Goal: Ask a question

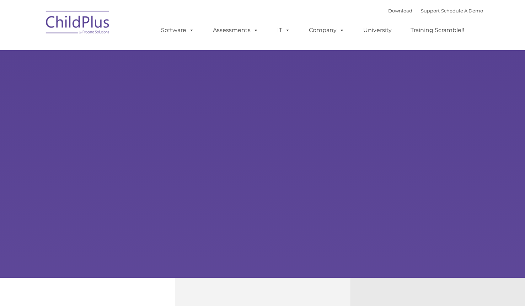
type input ""
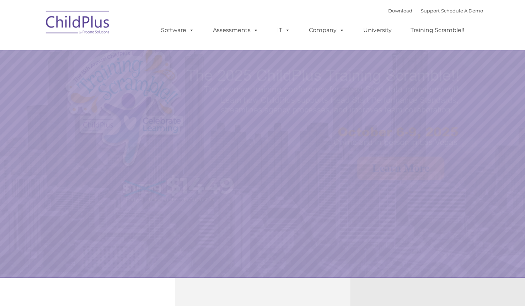
select select "MEDIUM"
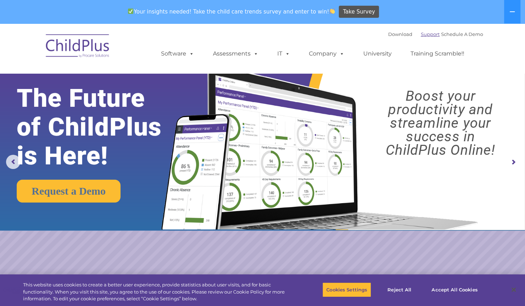
click at [422, 34] on link "Support" at bounding box center [430, 34] width 19 height 6
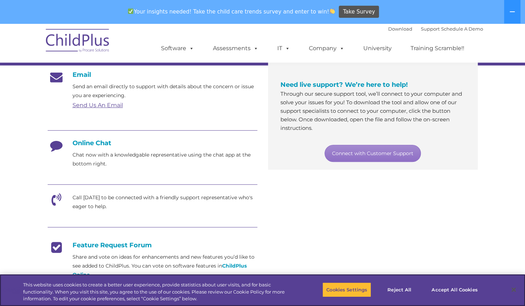
scroll to position [134, 0]
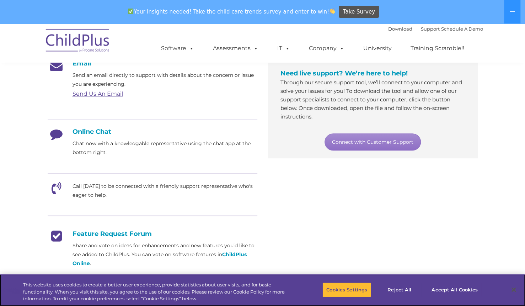
drag, startPoint x: 527, startPoint y: 42, endPoint x: 493, endPoint y: 109, distance: 76.0
click at [524, 96] on html "Download Support | Schedule A Demo  MENU MENU Software ChildPlus: The original…" at bounding box center [262, 239] width 525 height 700
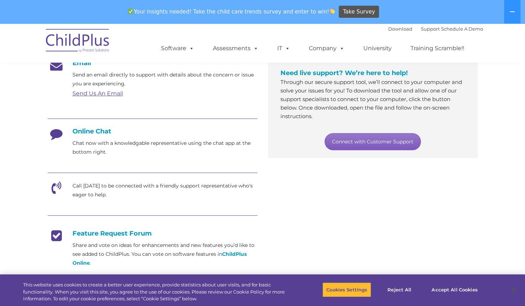
click at [372, 141] on link "Connect with Customer Support" at bounding box center [372, 141] width 96 height 17
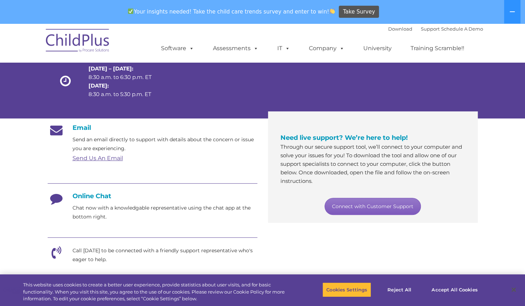
scroll to position [90, 0]
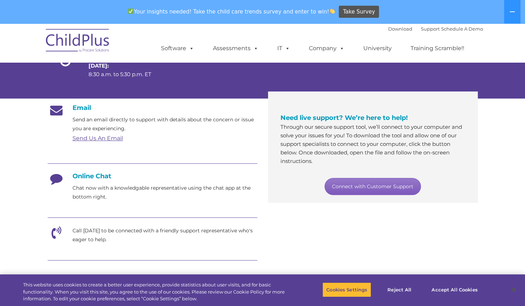
click at [382, 187] on link "Connect with Customer Support" at bounding box center [372, 186] width 96 height 17
